Goal: Task Accomplishment & Management: Manage account settings

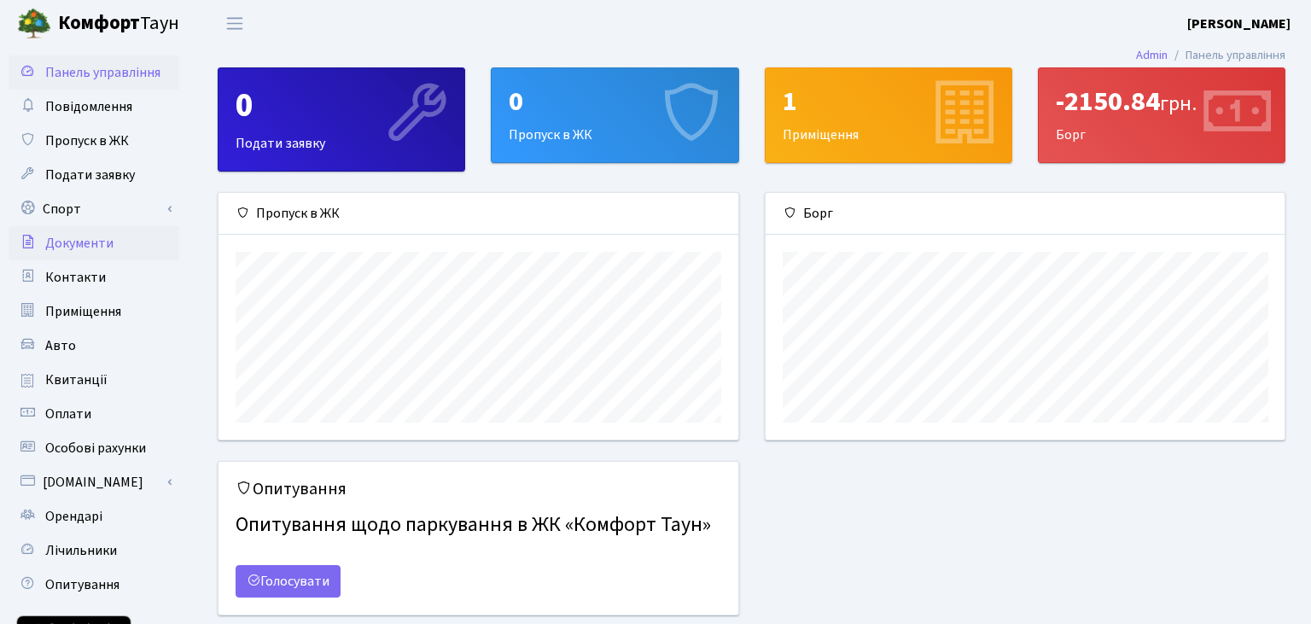
scroll to position [246, 519]
click at [67, 207] on link "Спорт" at bounding box center [94, 209] width 171 height 34
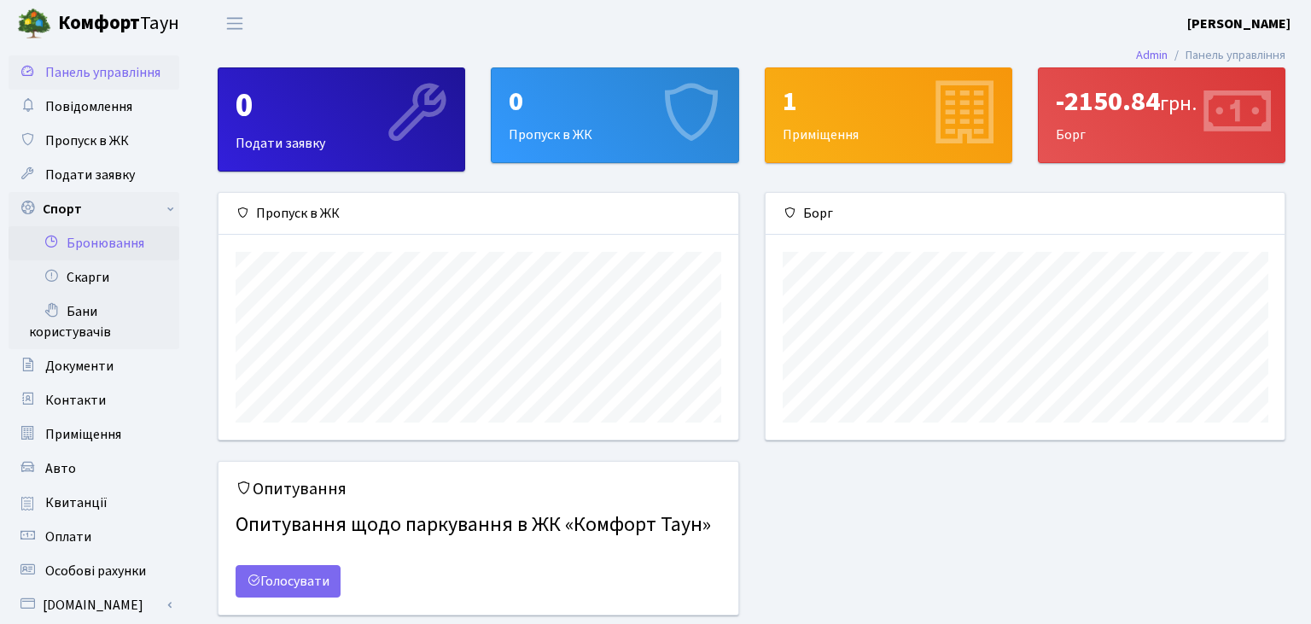
click at [109, 241] on link "Бронювання" at bounding box center [94, 243] width 171 height 34
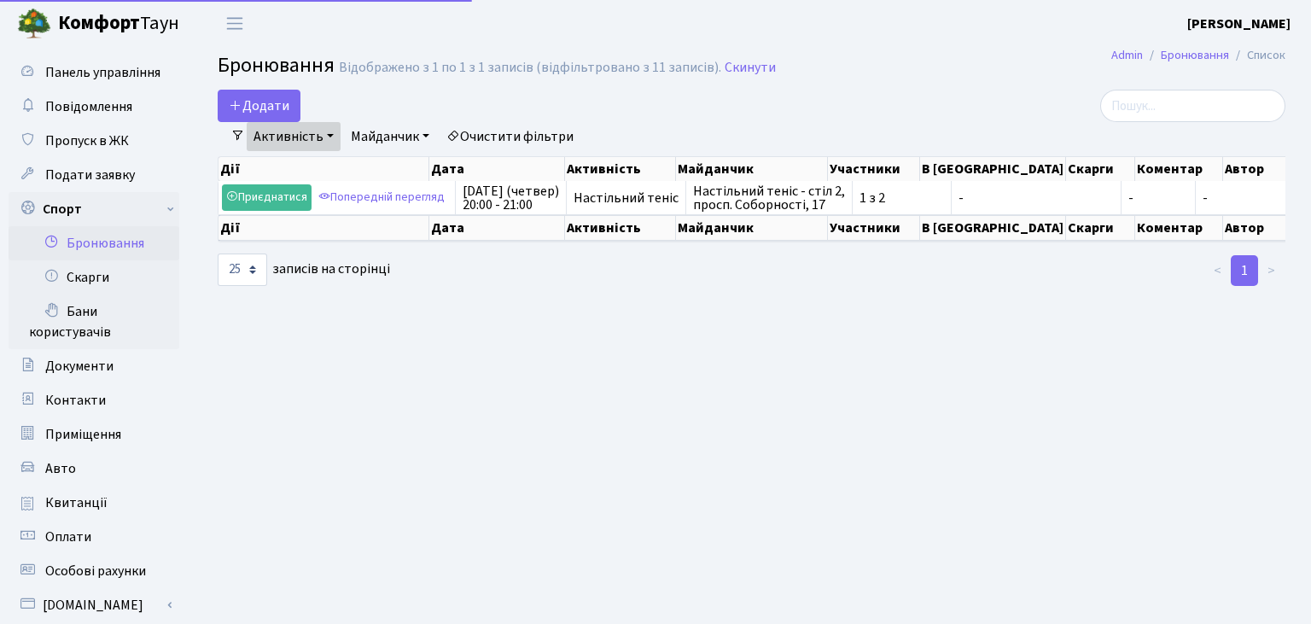
select select "25"
